Goal: Find specific page/section: Find specific page/section

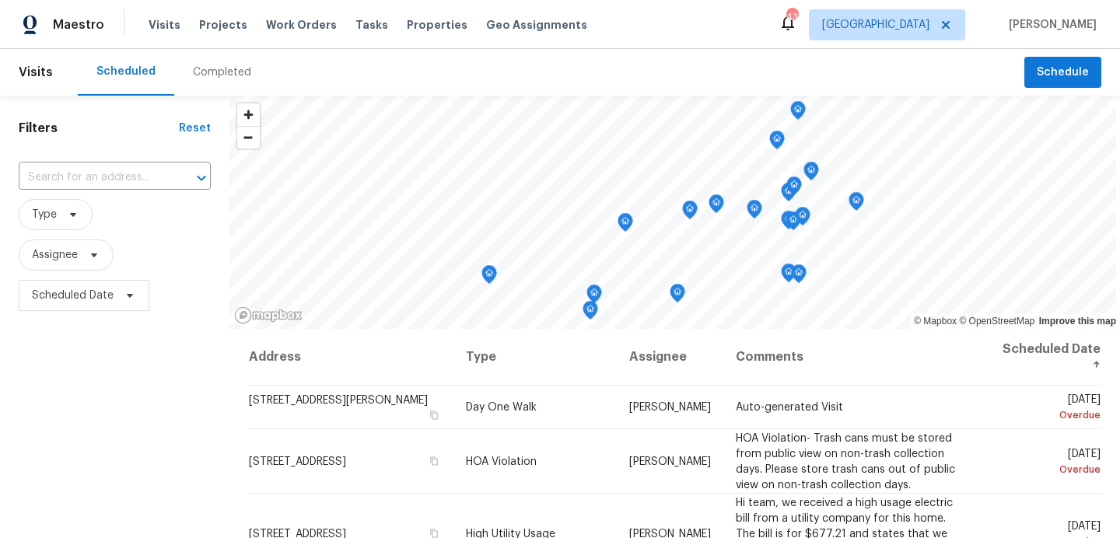
click at [232, 68] on div "Completed" at bounding box center [222, 73] width 58 height 16
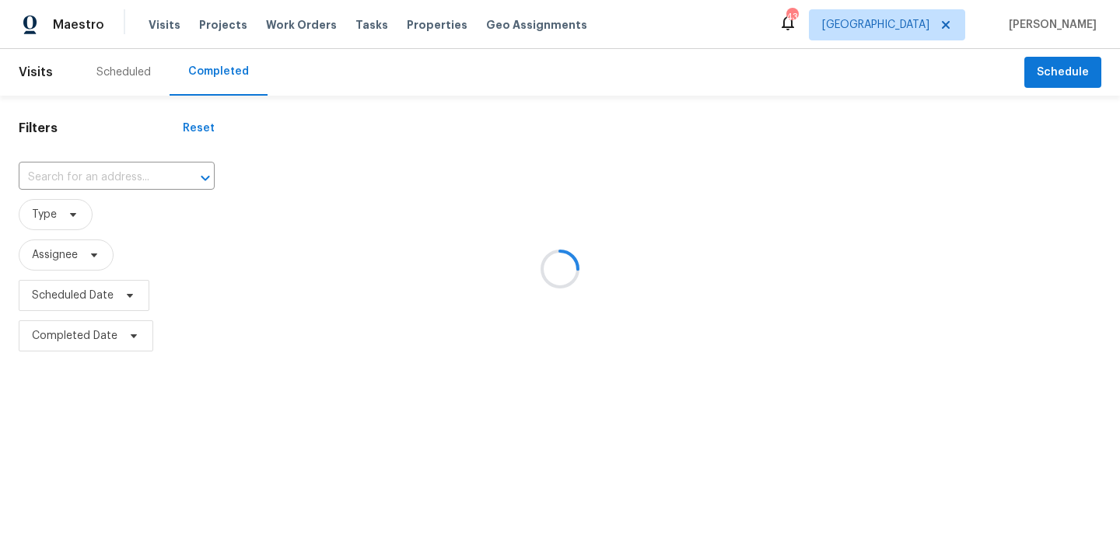
click at [121, 179] on div at bounding box center [560, 269] width 1120 height 538
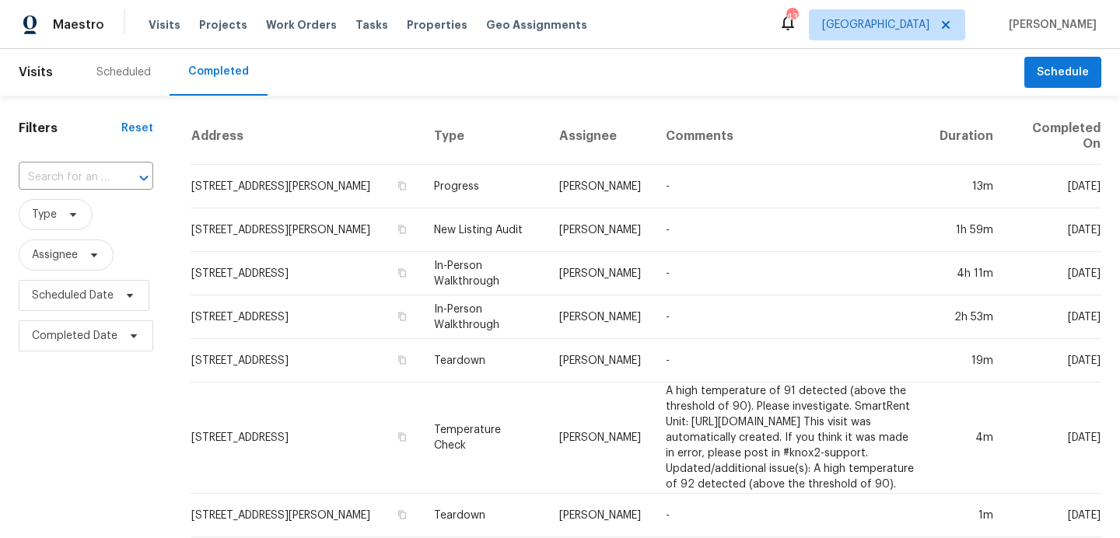
click at [90, 177] on input "text" at bounding box center [64, 178] width 91 height 24
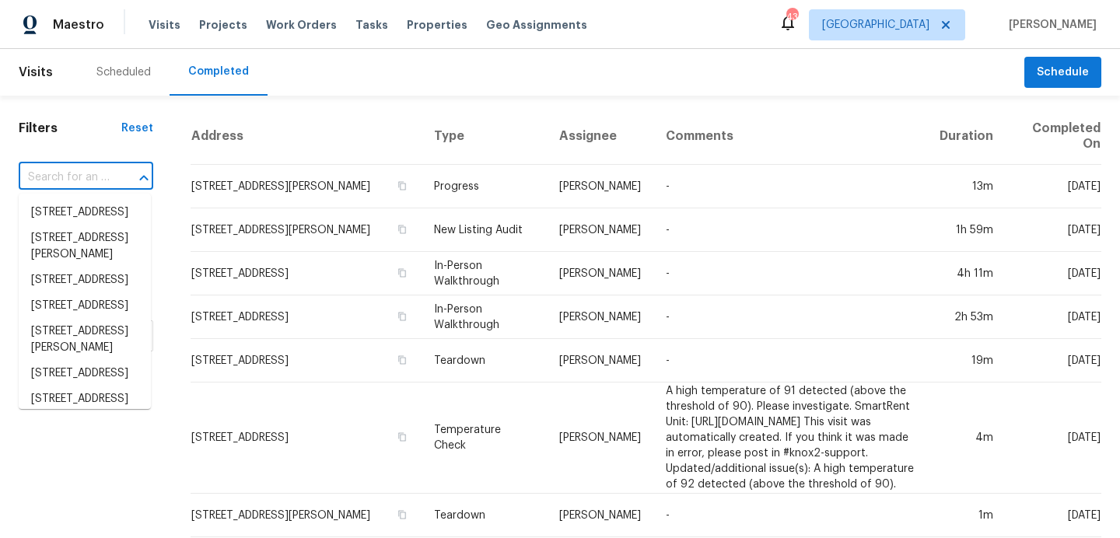
paste input "[STREET_ADDRESS][PERSON_NAME]"
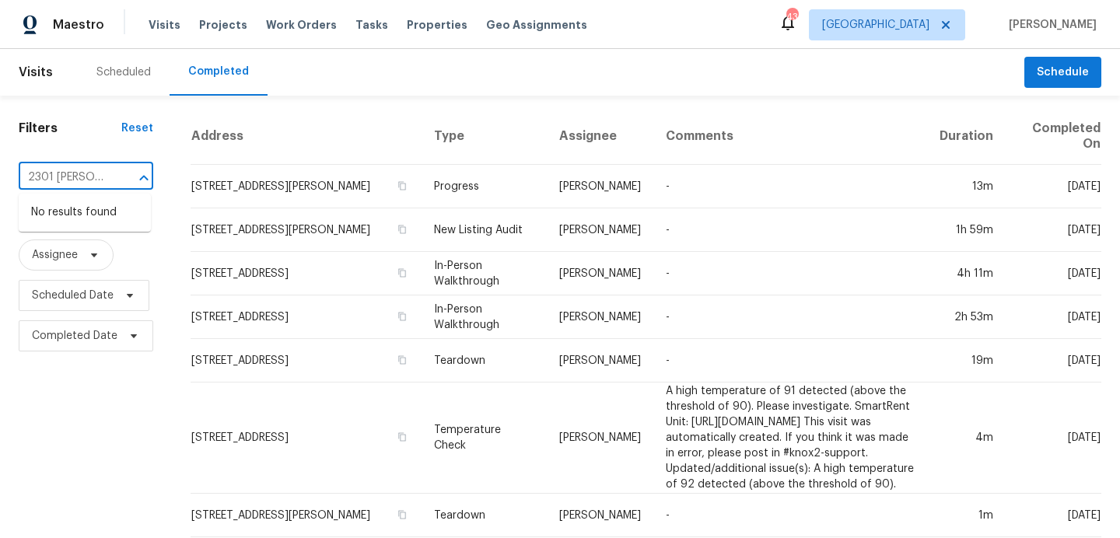
type input "2301 [PERSON_NAME] Dr"
click at [888, 26] on span "[GEOGRAPHIC_DATA]" at bounding box center [875, 25] width 107 height 16
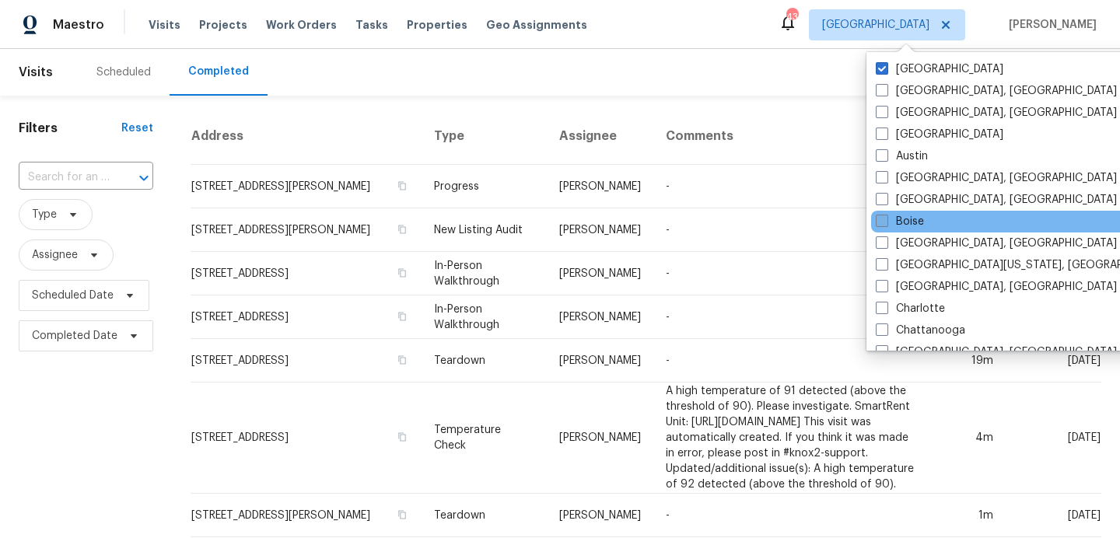
scroll to position [1043, 0]
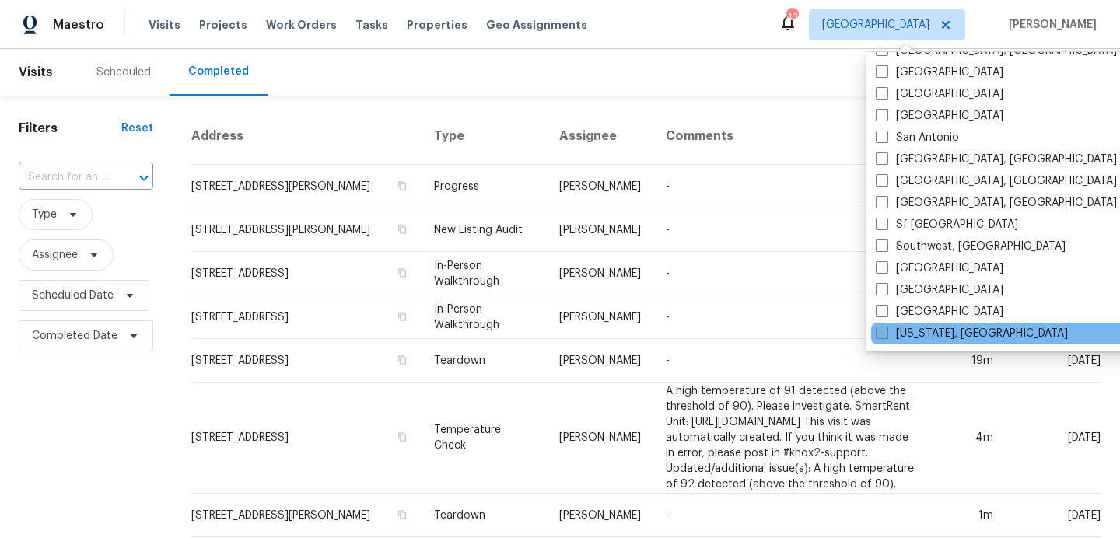
click at [885, 333] on span at bounding box center [882, 333] width 12 height 12
click at [885, 333] on input "[US_STATE], [GEOGRAPHIC_DATA]" at bounding box center [881, 331] width 10 height 10
checkbox input "true"
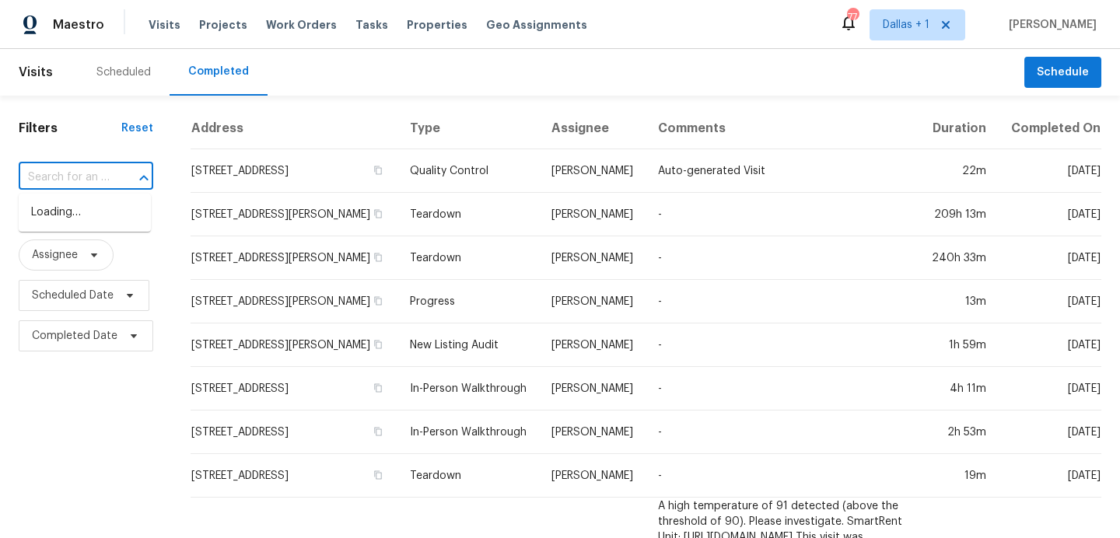
click at [77, 174] on input "text" at bounding box center [64, 178] width 91 height 24
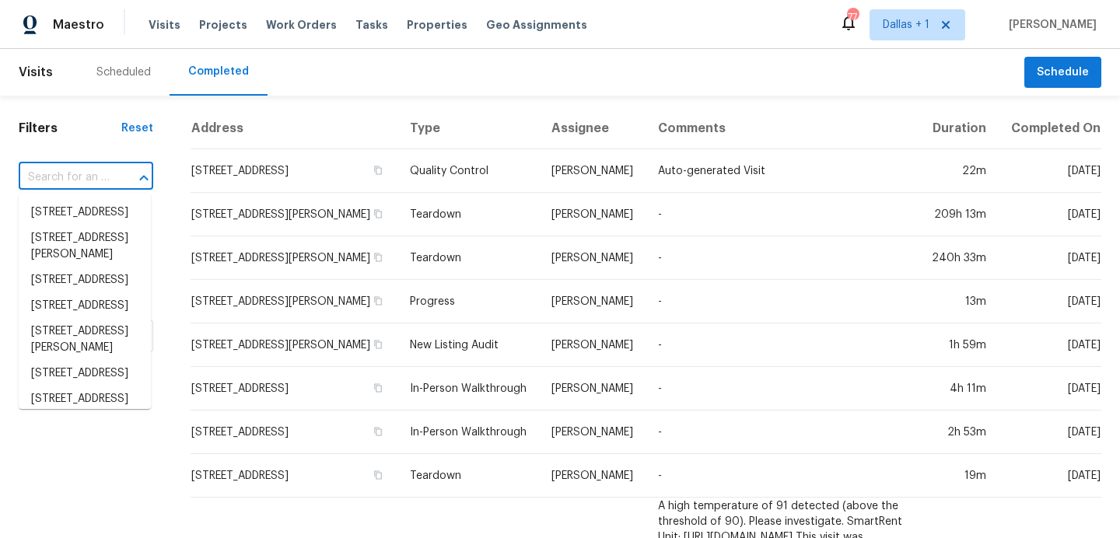
paste input "[STREET_ADDRESS][PERSON_NAME]"
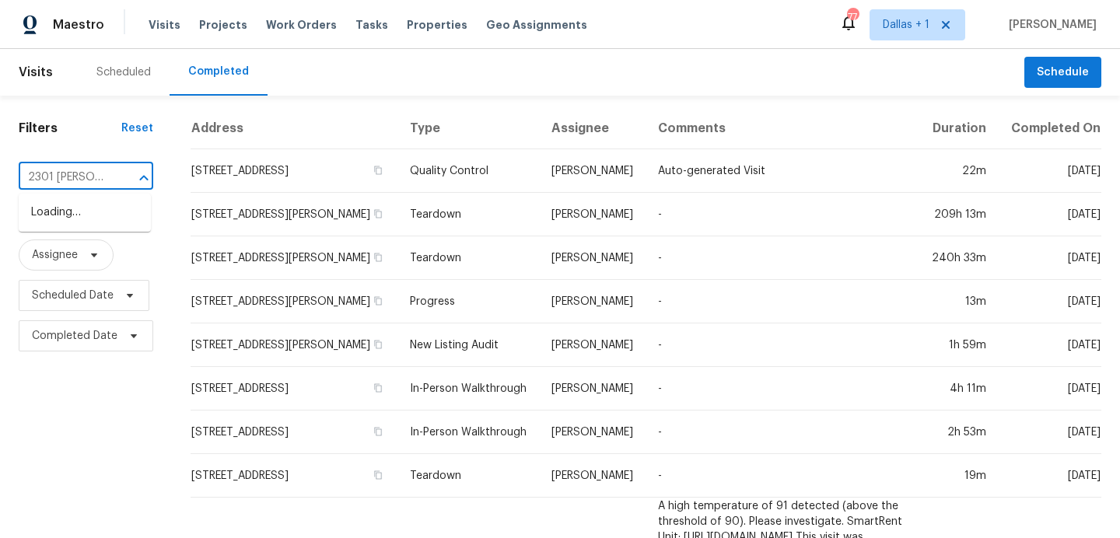
type input "2301 [PERSON_NAME]"
click at [65, 226] on li "[STREET_ADDRESS][PERSON_NAME]" at bounding box center [85, 221] width 132 height 42
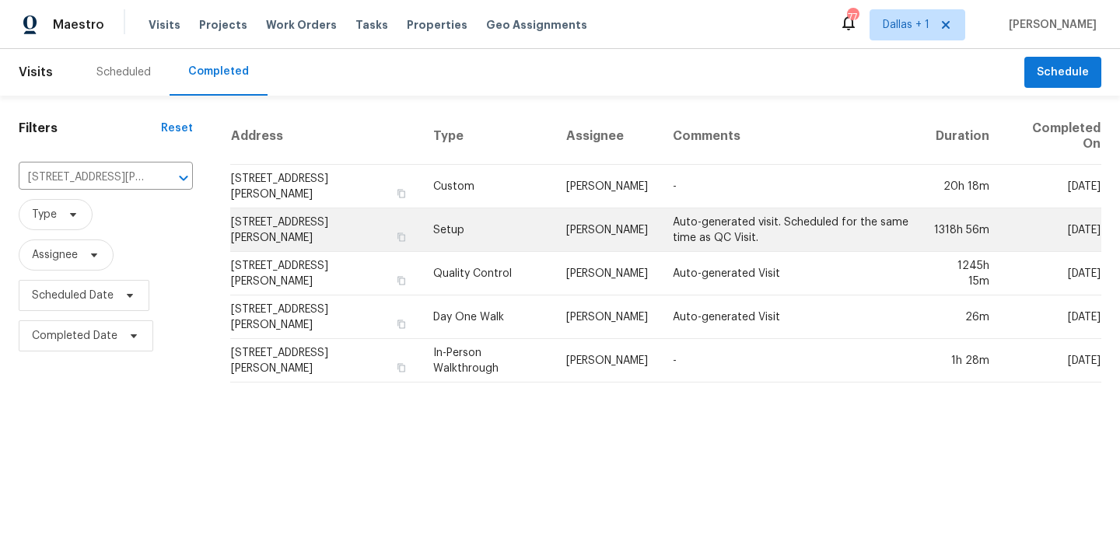
click at [450, 223] on td "Setup" at bounding box center [487, 231] width 133 height 44
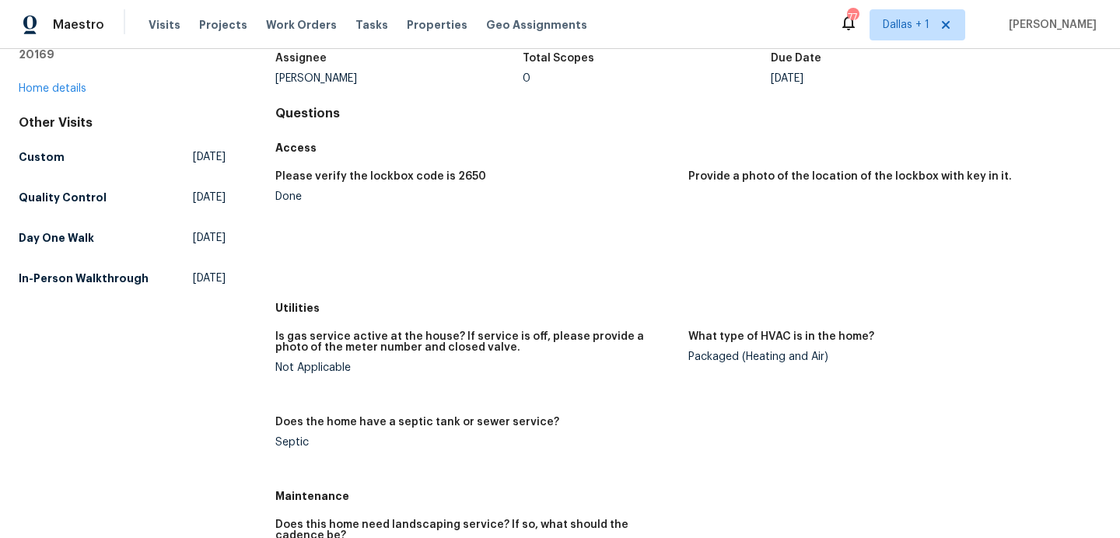
scroll to position [121, 0]
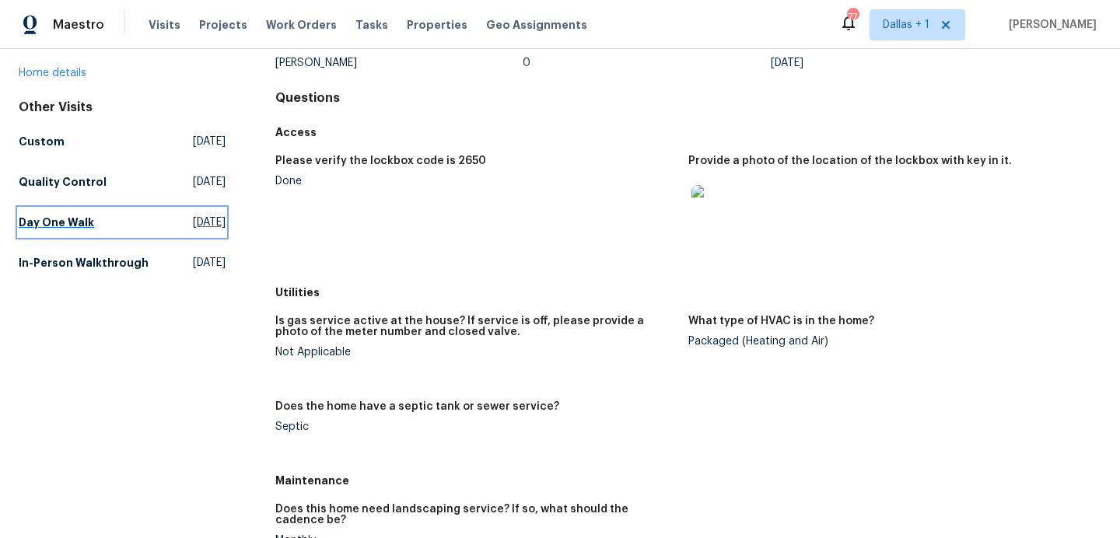
click at [86, 215] on h5 "Day One Walk" at bounding box center [56, 223] width 75 height 16
click at [86, 203] on html "Maestro Visits Projects Work Orders Tasks Properties Geo Assignments 77 [GEOGRA…" at bounding box center [560, 269] width 1120 height 538
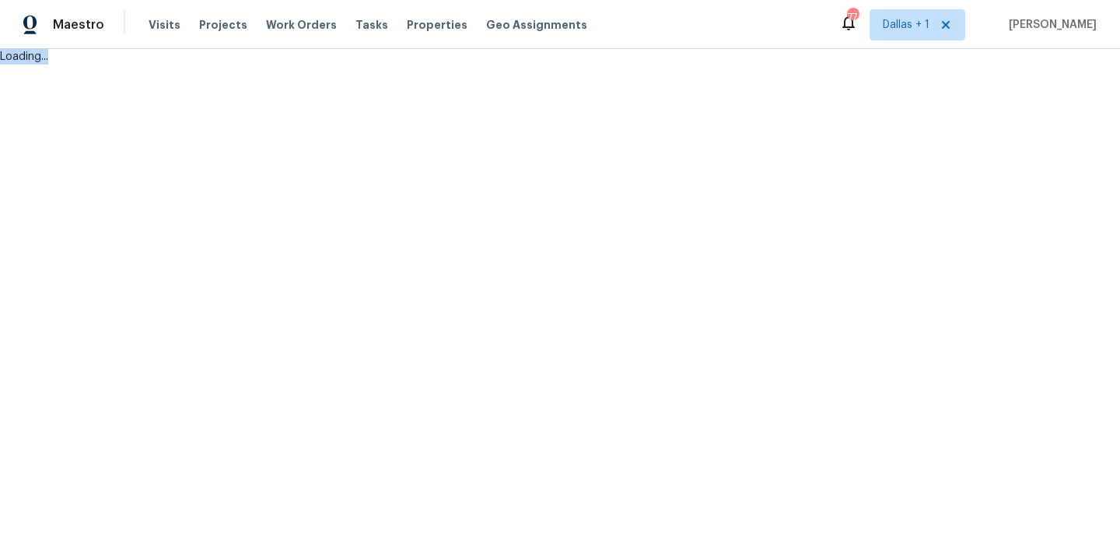
click at [85, 65] on html "Maestro Visits Projects Work Orders Tasks Properties Geo Assignments 77 [GEOGRA…" at bounding box center [560, 32] width 1120 height 65
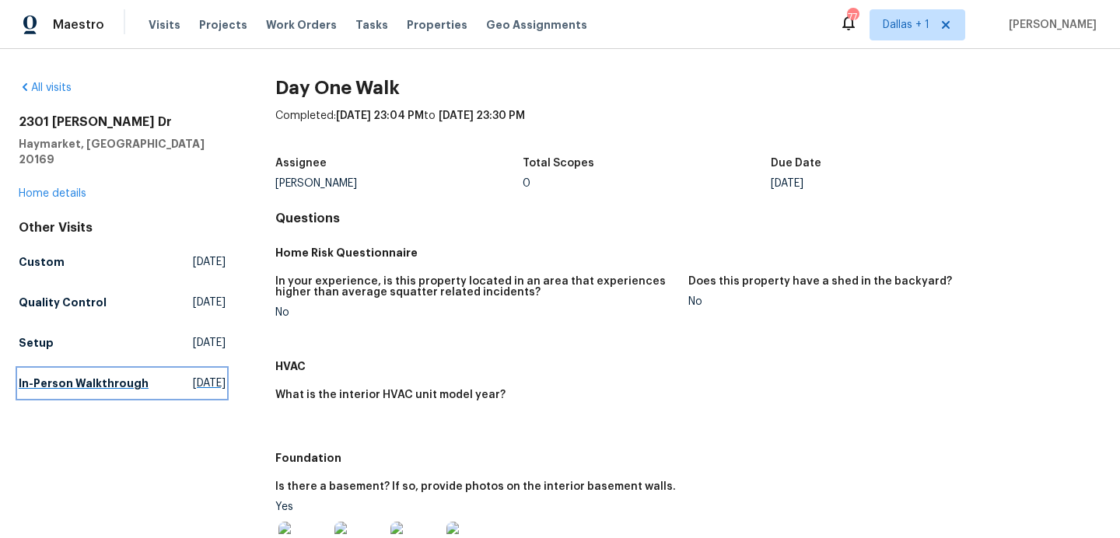
click at [193, 376] on span "[DATE]" at bounding box center [209, 384] width 33 height 16
click at [156, 367] on html "Maestro Visits Projects Work Orders Tasks Properties Geo Assignments 77 [GEOGRA…" at bounding box center [560, 269] width 1120 height 538
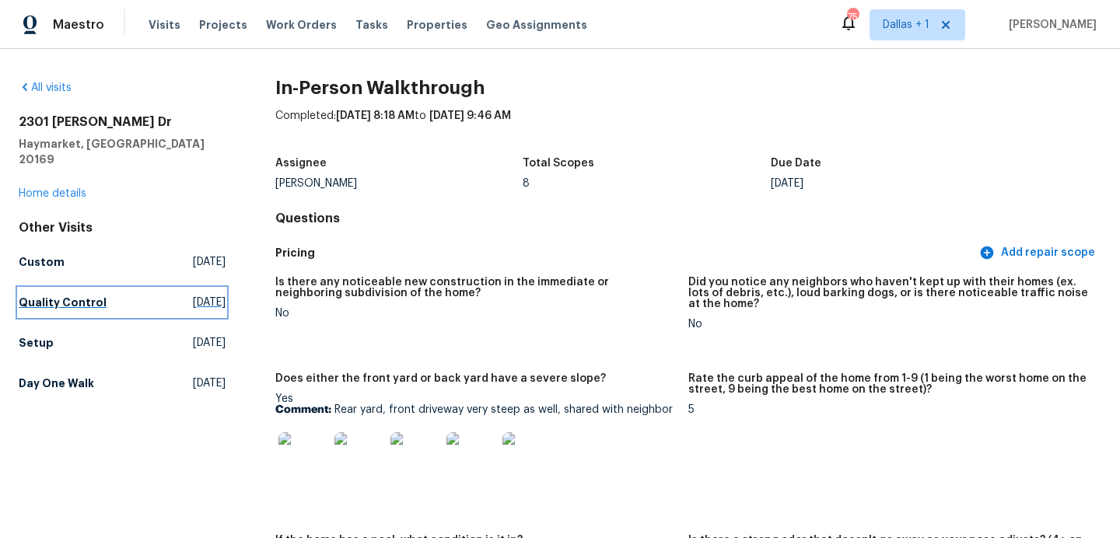
click at [45, 295] on h5 "Quality Control" at bounding box center [63, 303] width 88 height 16
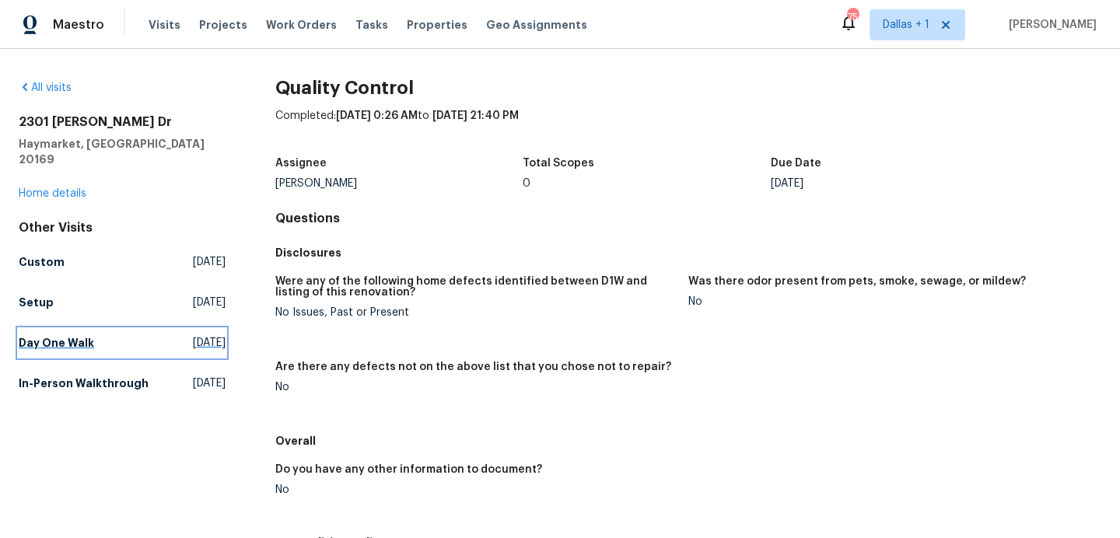
click at [89, 335] on h5 "Day One Walk" at bounding box center [56, 343] width 75 height 16
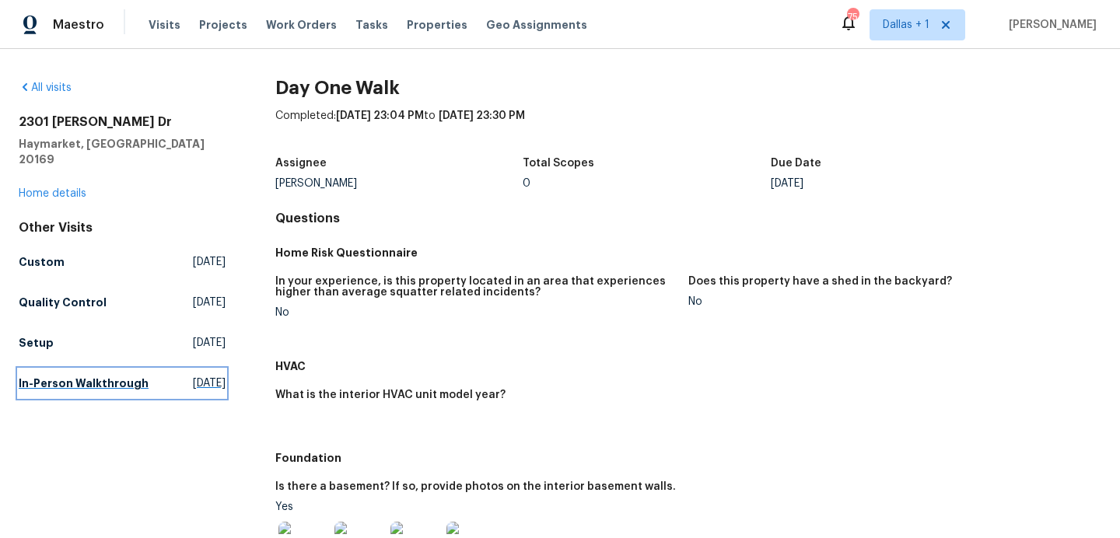
click at [58, 387] on h5 "In-Person Walkthrough" at bounding box center [84, 384] width 130 height 16
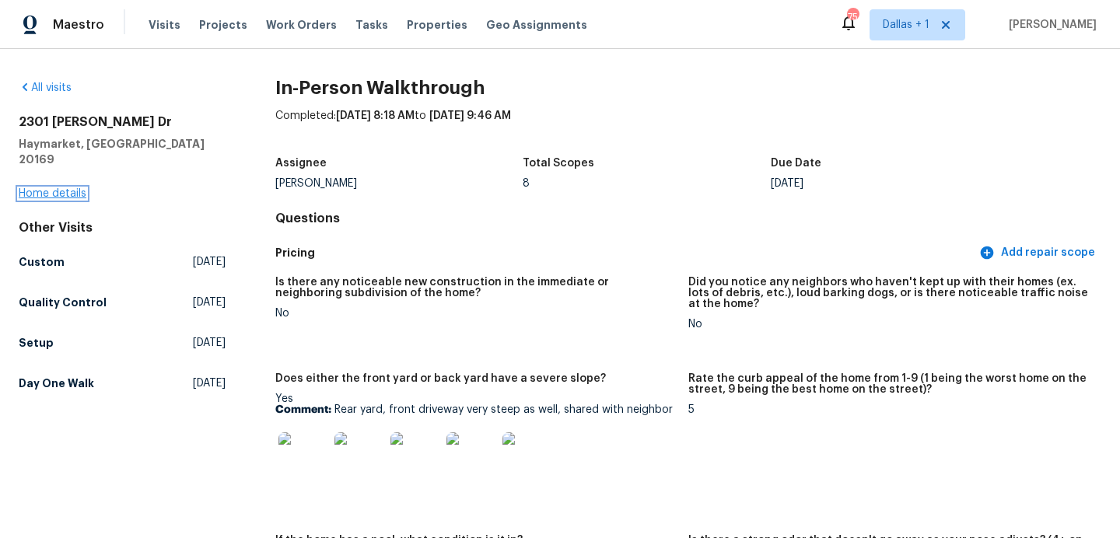
click at [58, 188] on link "Home details" at bounding box center [53, 193] width 68 height 11
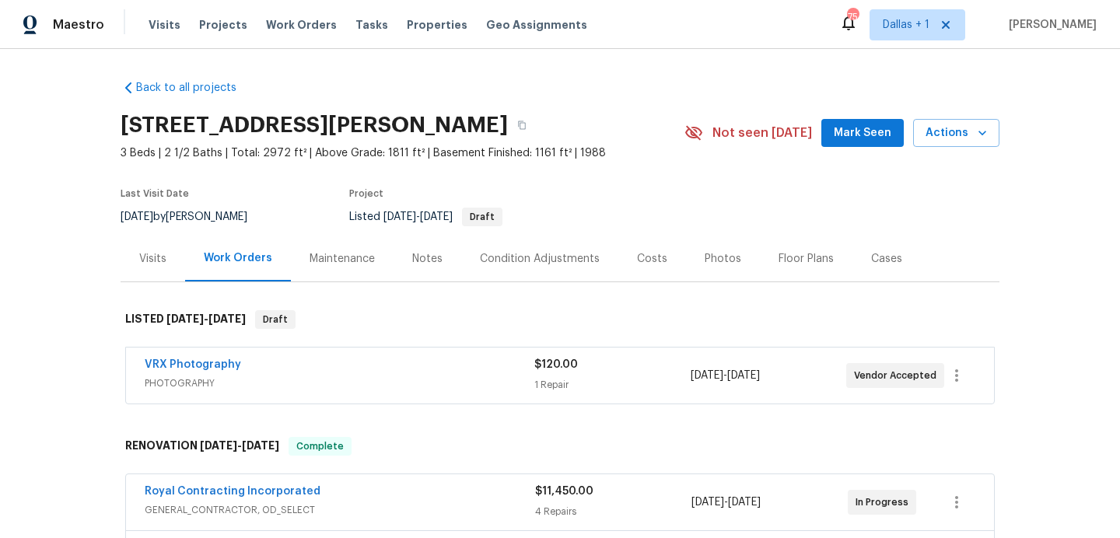
click at [151, 259] on div "Visits" at bounding box center [152, 259] width 27 height 16
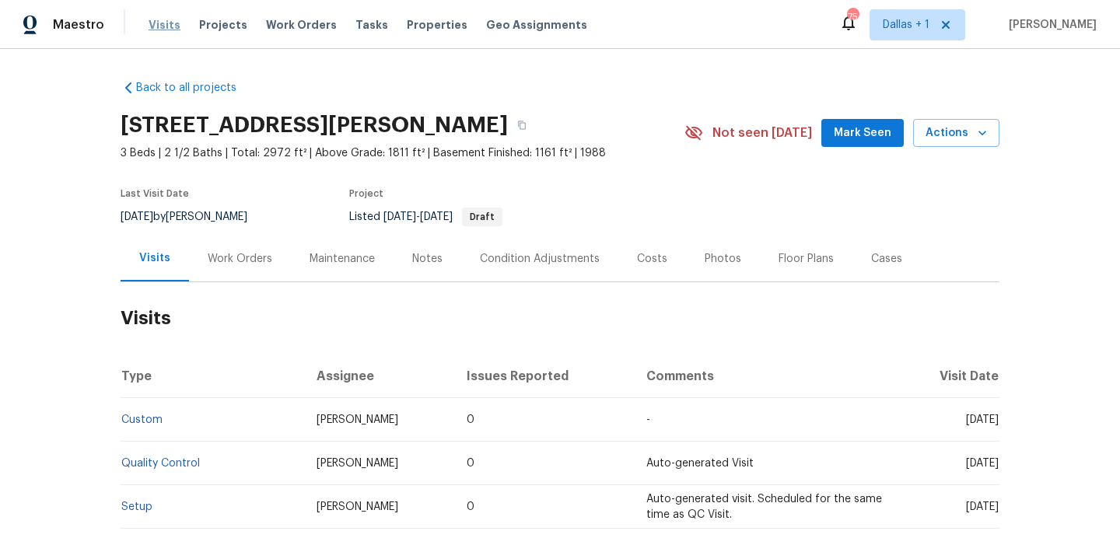
click at [170, 17] on span "Visits" at bounding box center [165, 25] width 32 height 16
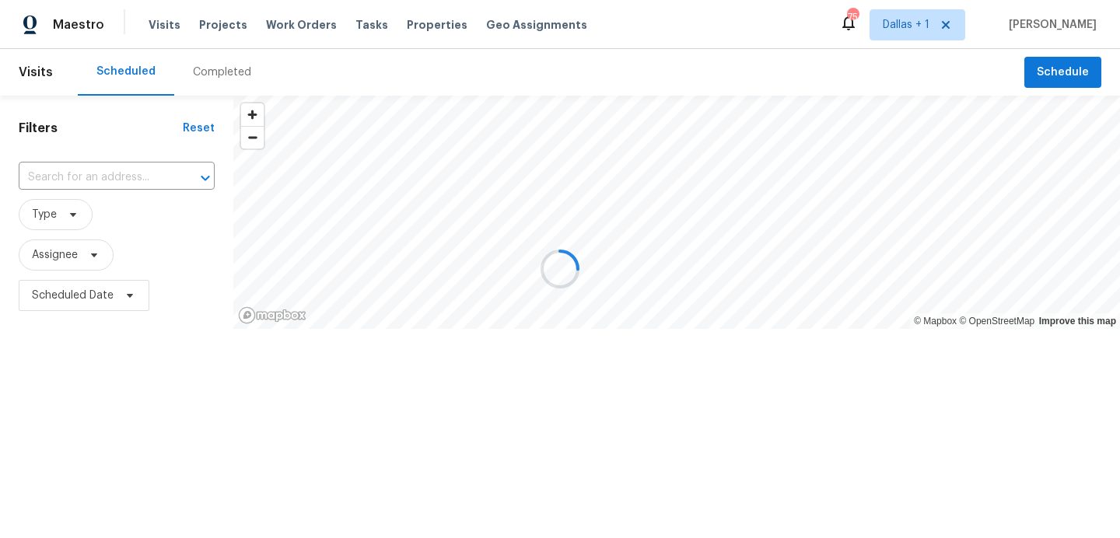
click at [222, 61] on div at bounding box center [560, 269] width 1120 height 538
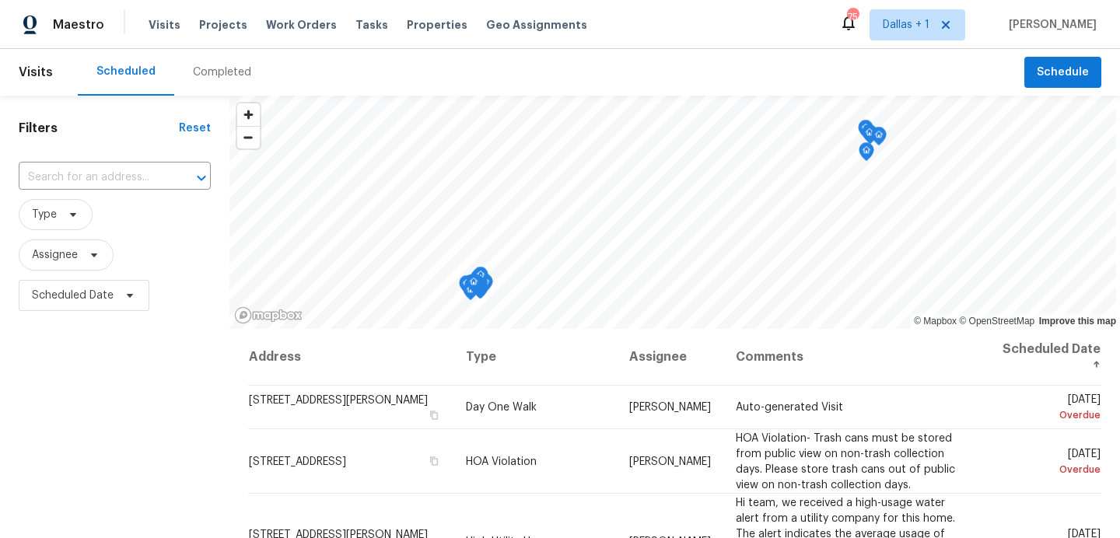
click at [221, 67] on div "Completed" at bounding box center [222, 73] width 58 height 16
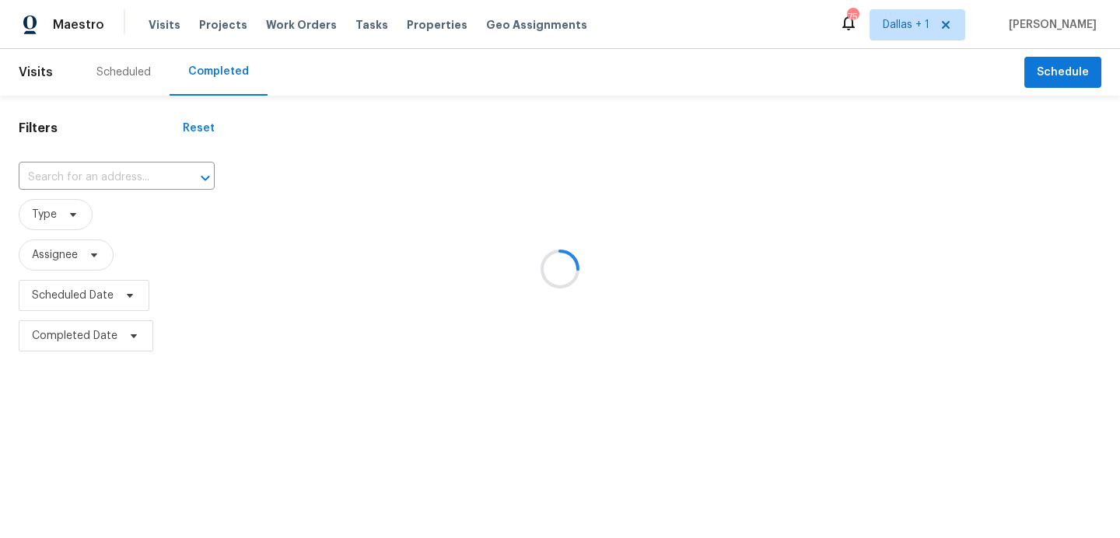
click at [108, 183] on div at bounding box center [560, 269] width 1120 height 538
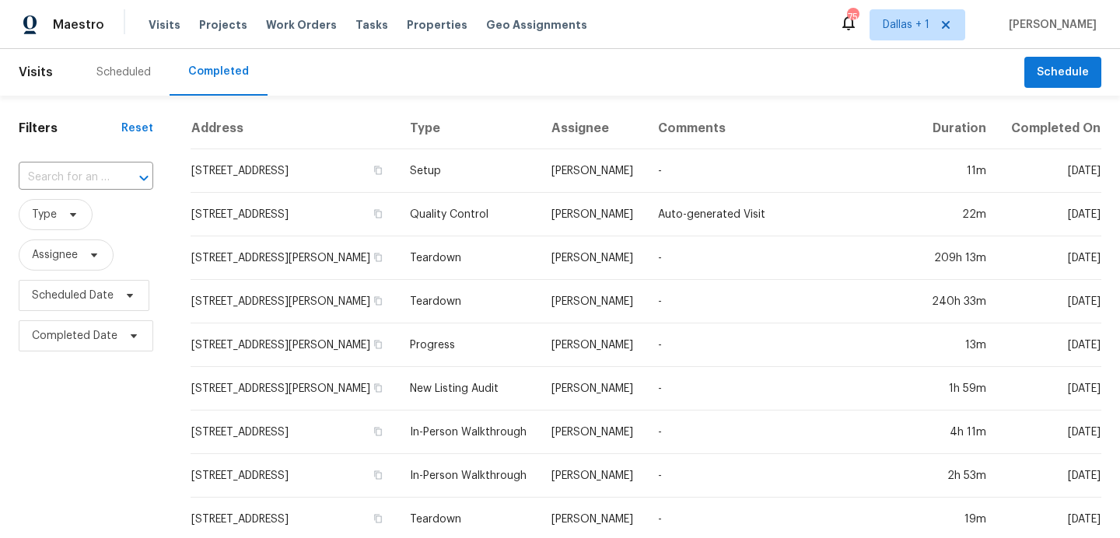
click at [108, 183] on div "​" at bounding box center [86, 178] width 135 height 24
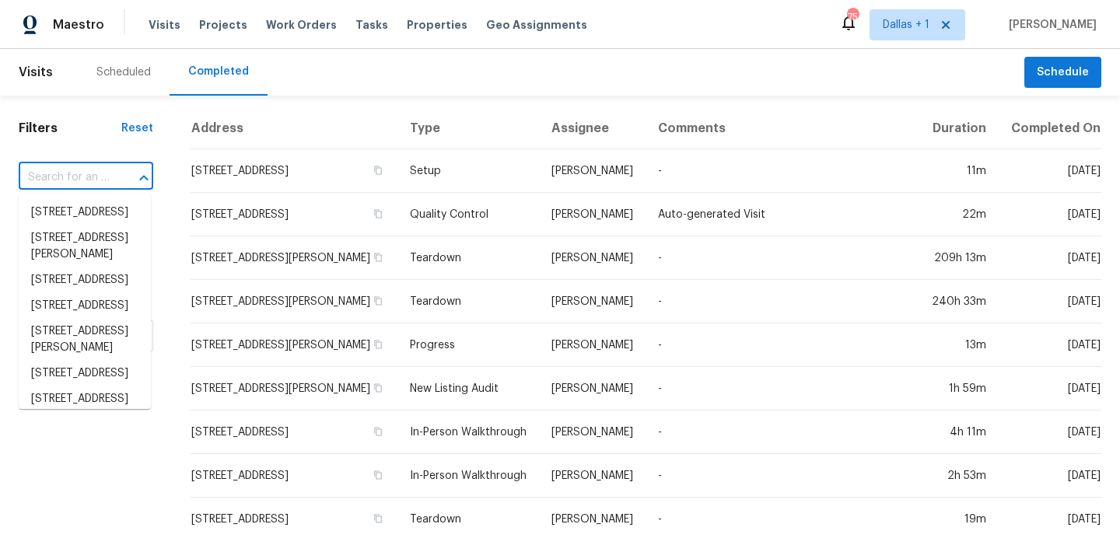
paste input "[STREET_ADDRESS][PERSON_NAME]"
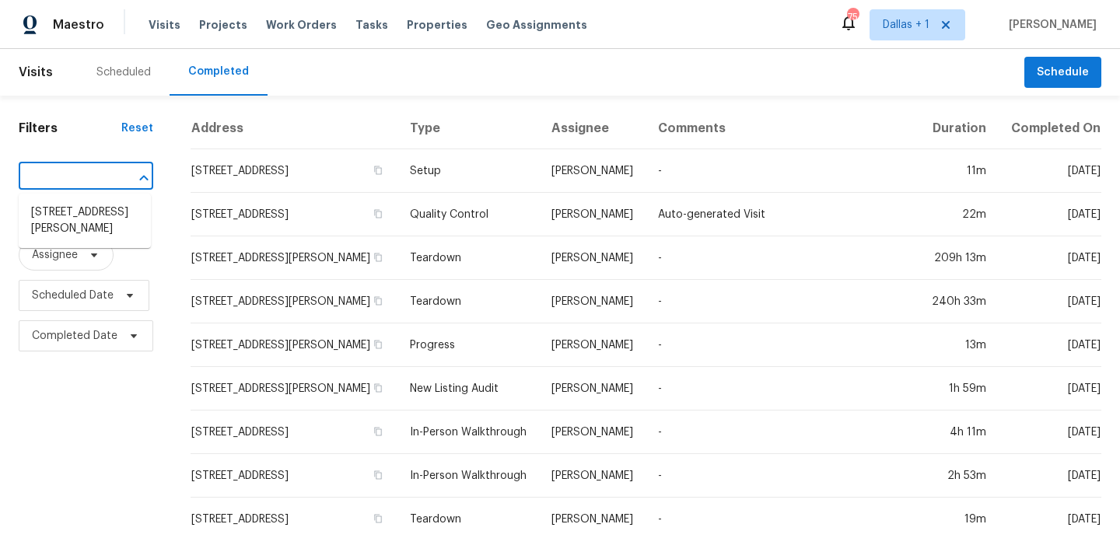
type input "[STREET_ADDRESS][PERSON_NAME]"
click at [94, 219] on li "[STREET_ADDRESS][PERSON_NAME]" at bounding box center [85, 221] width 132 height 42
